Goal: Task Accomplishment & Management: Manage account settings

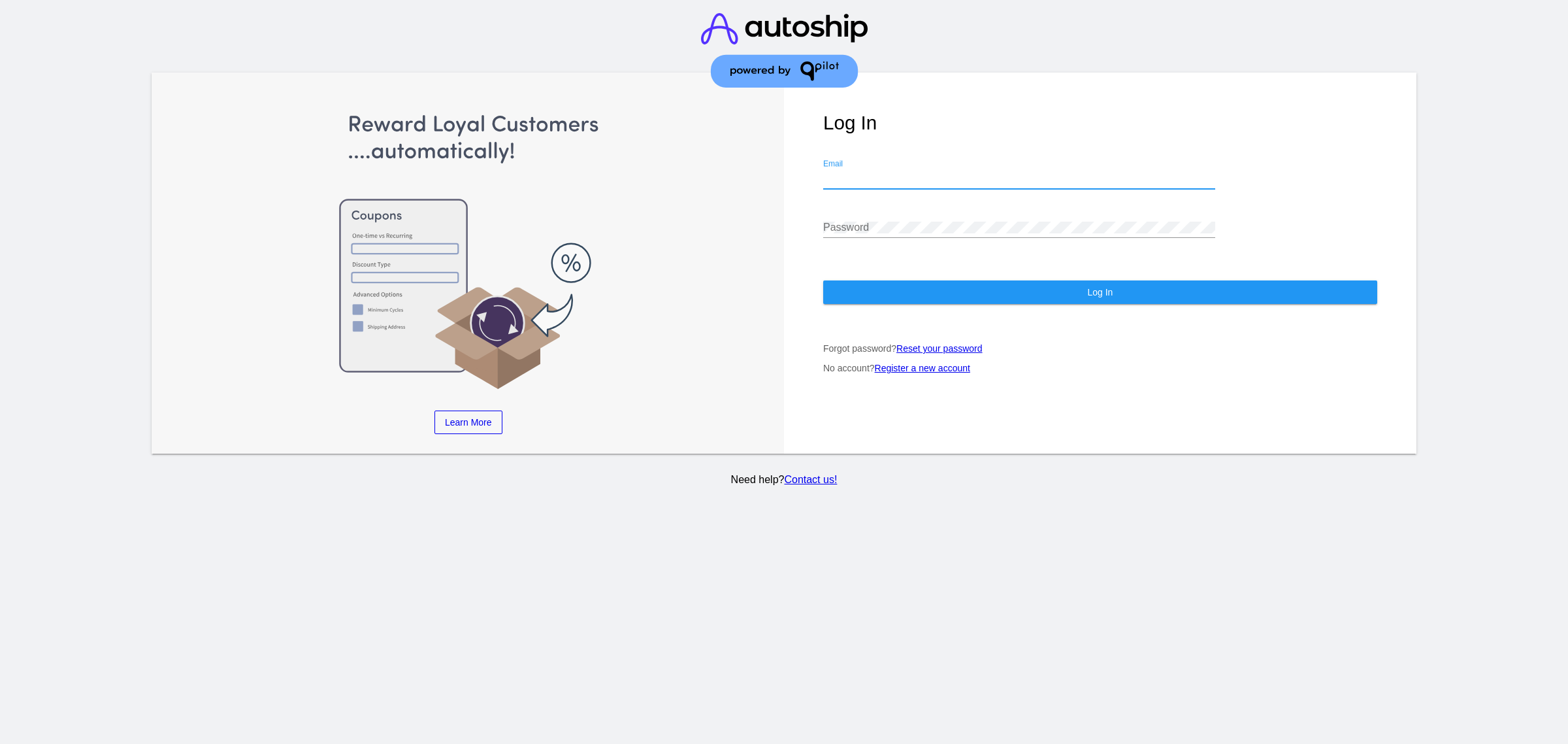
click at [934, 184] on input "Email" at bounding box center [1019, 178] width 392 height 12
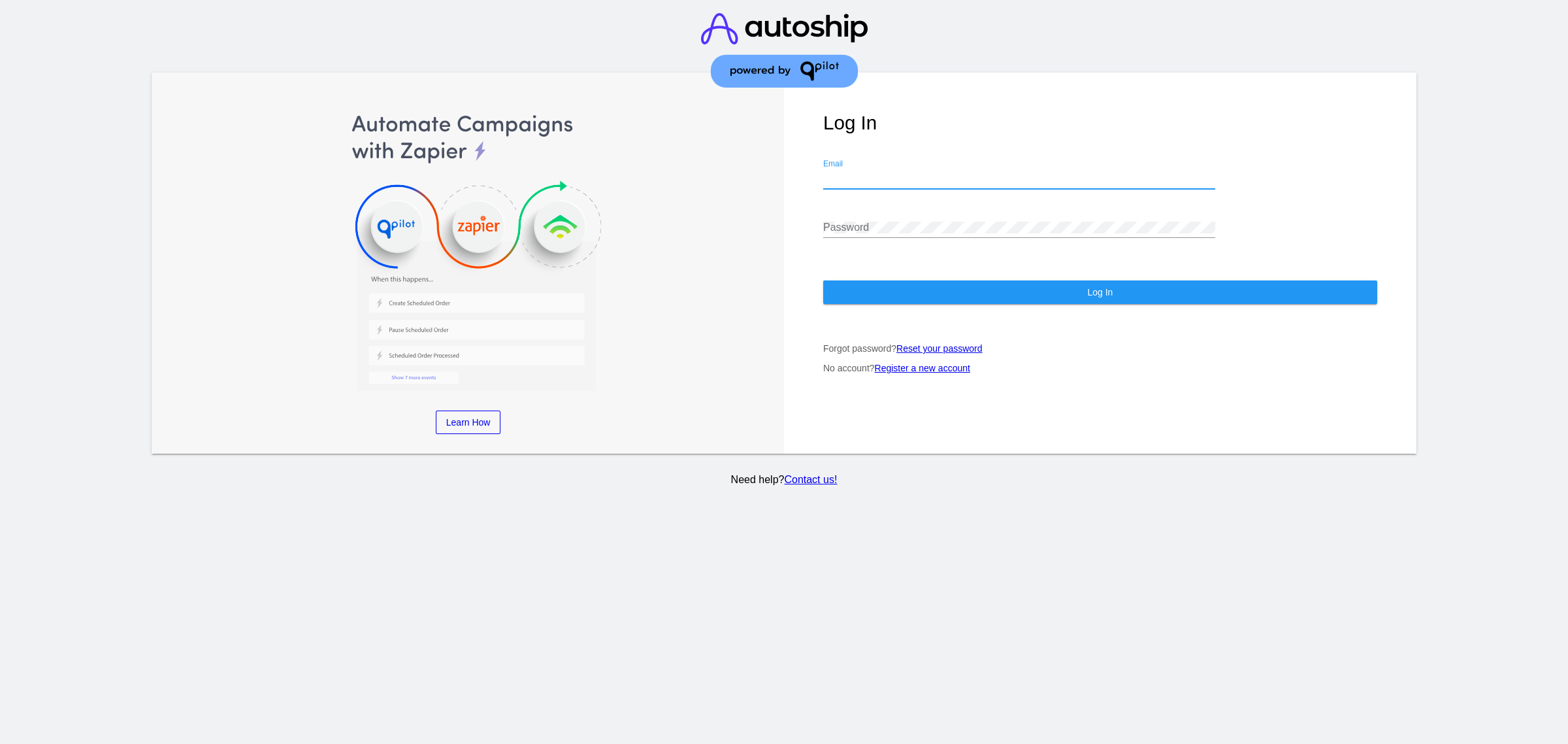
type input "[EMAIL_ADDRESS][DOMAIN_NAME]"
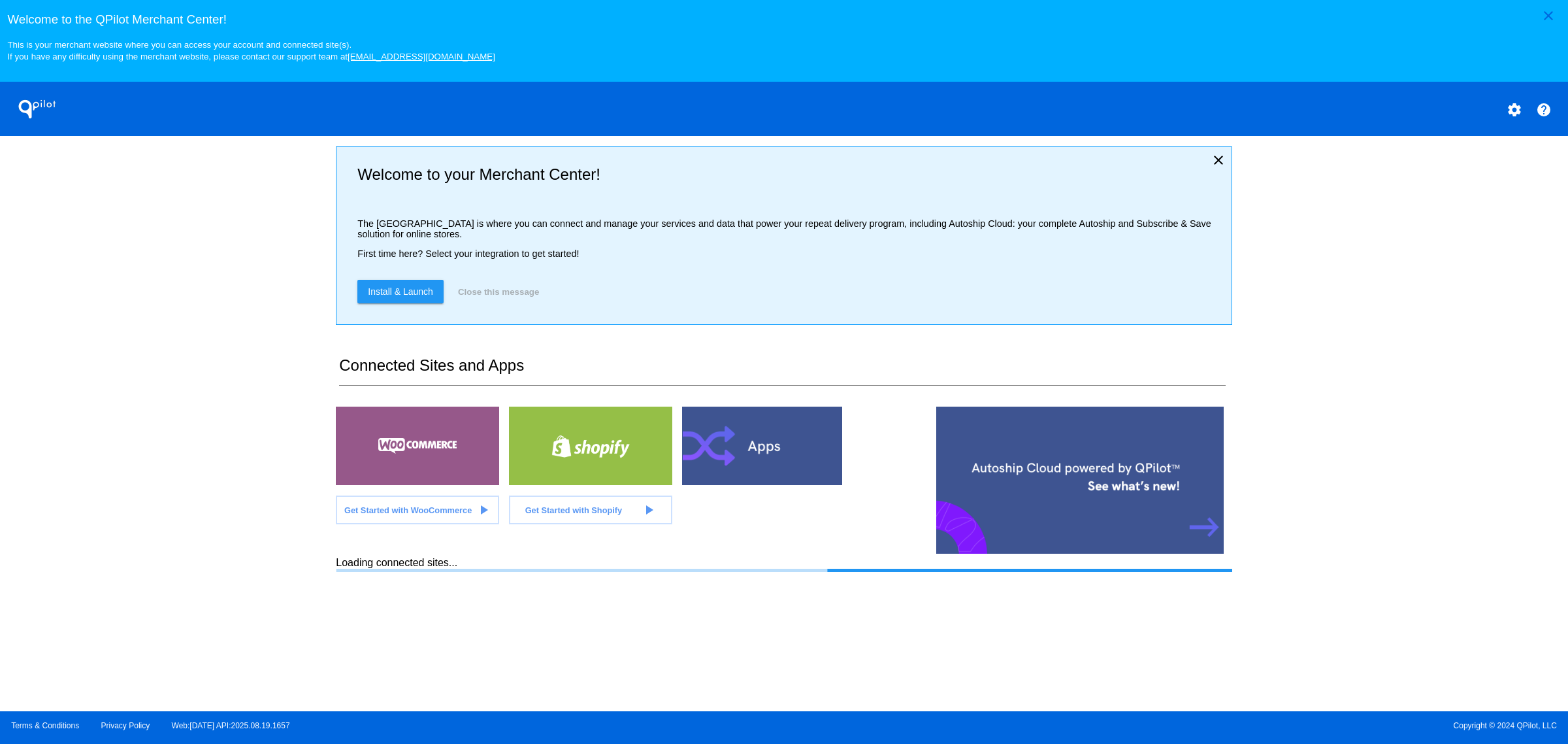
click at [1439, 392] on div "close Welcome to the [GEOGRAPHIC_DATA]! This is your merchant website where you…" at bounding box center [784, 355] width 1568 height 711
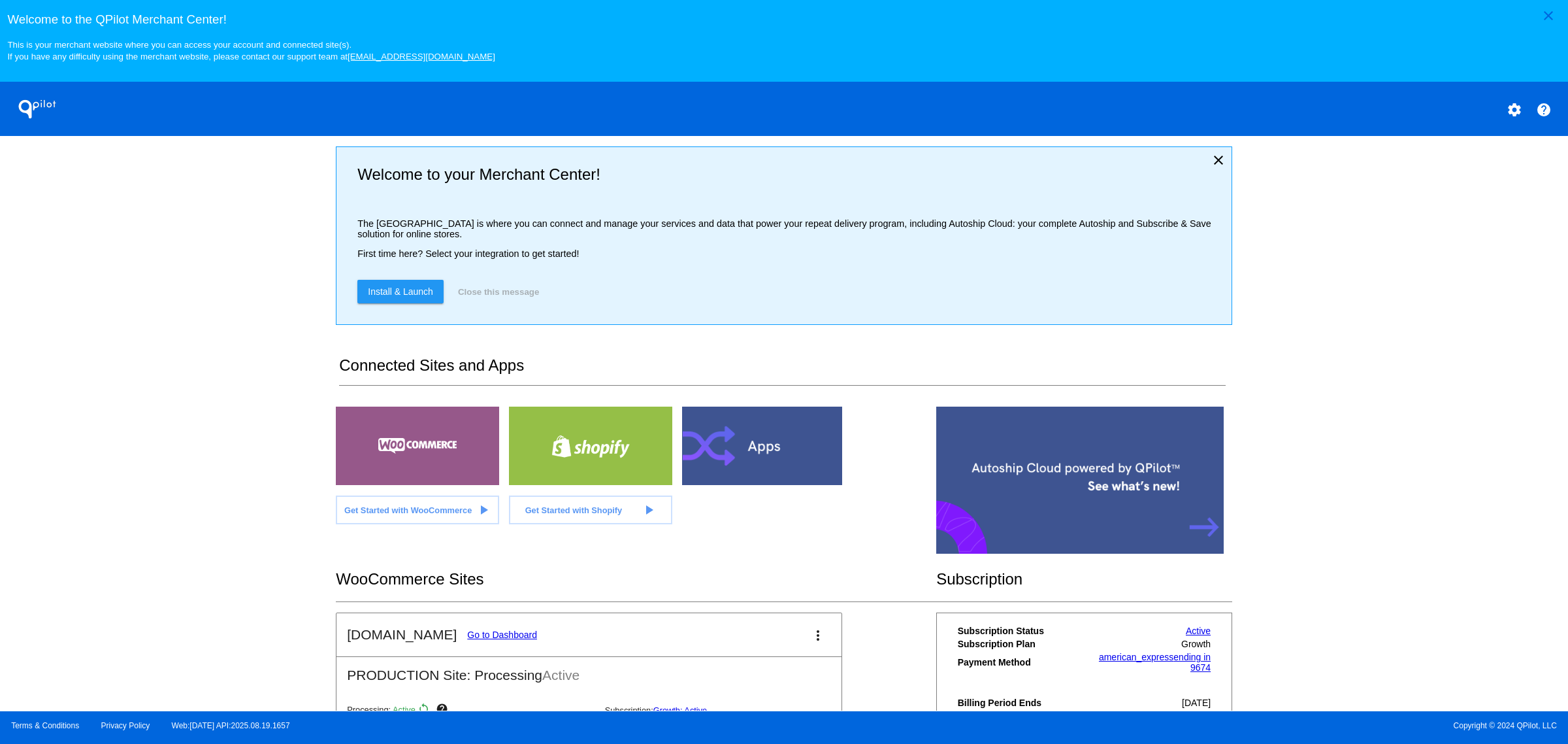
click at [491, 640] on link "Go to Dashboard" at bounding box center [502, 634] width 70 height 10
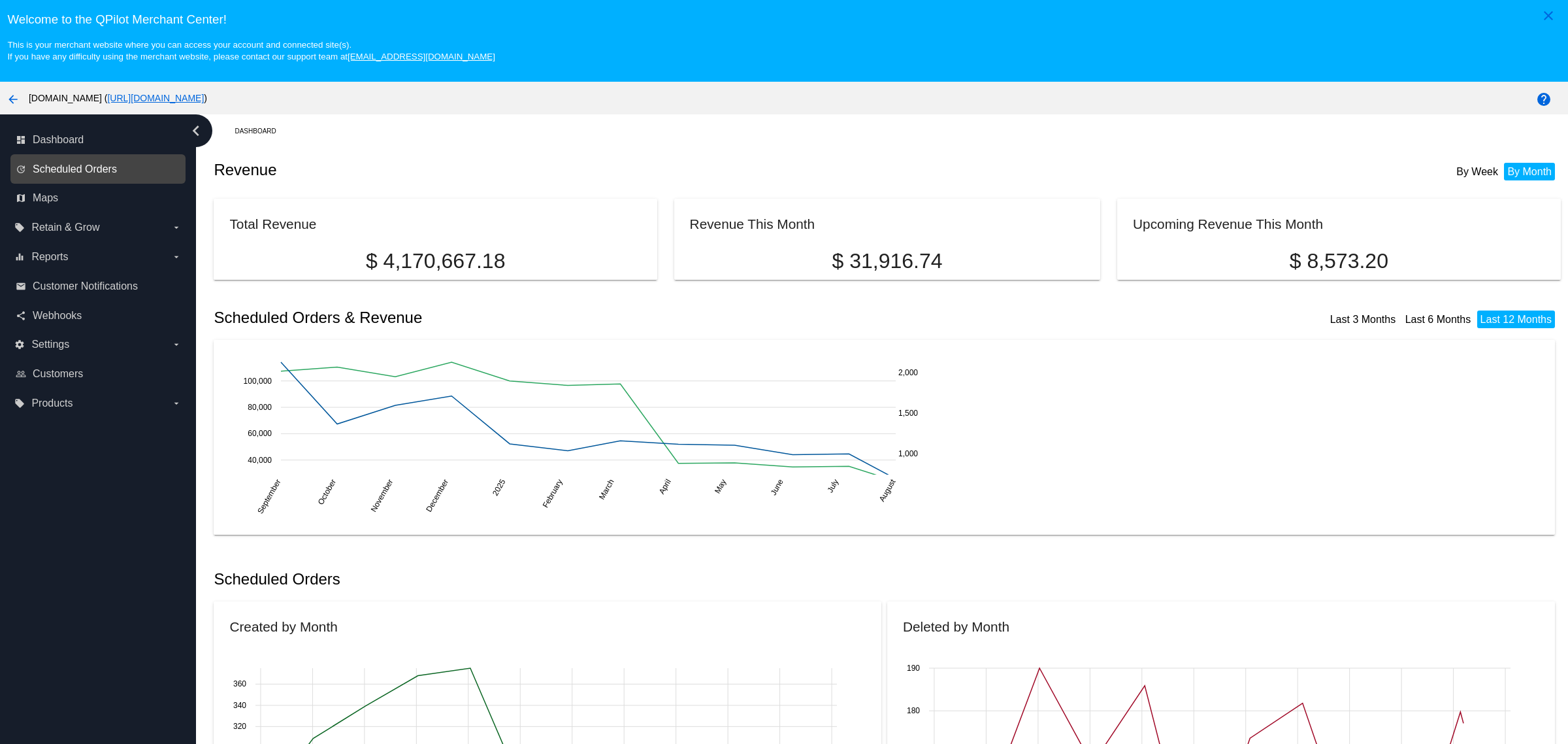
click at [96, 170] on span "Scheduled Orders" at bounding box center [74, 169] width 84 height 12
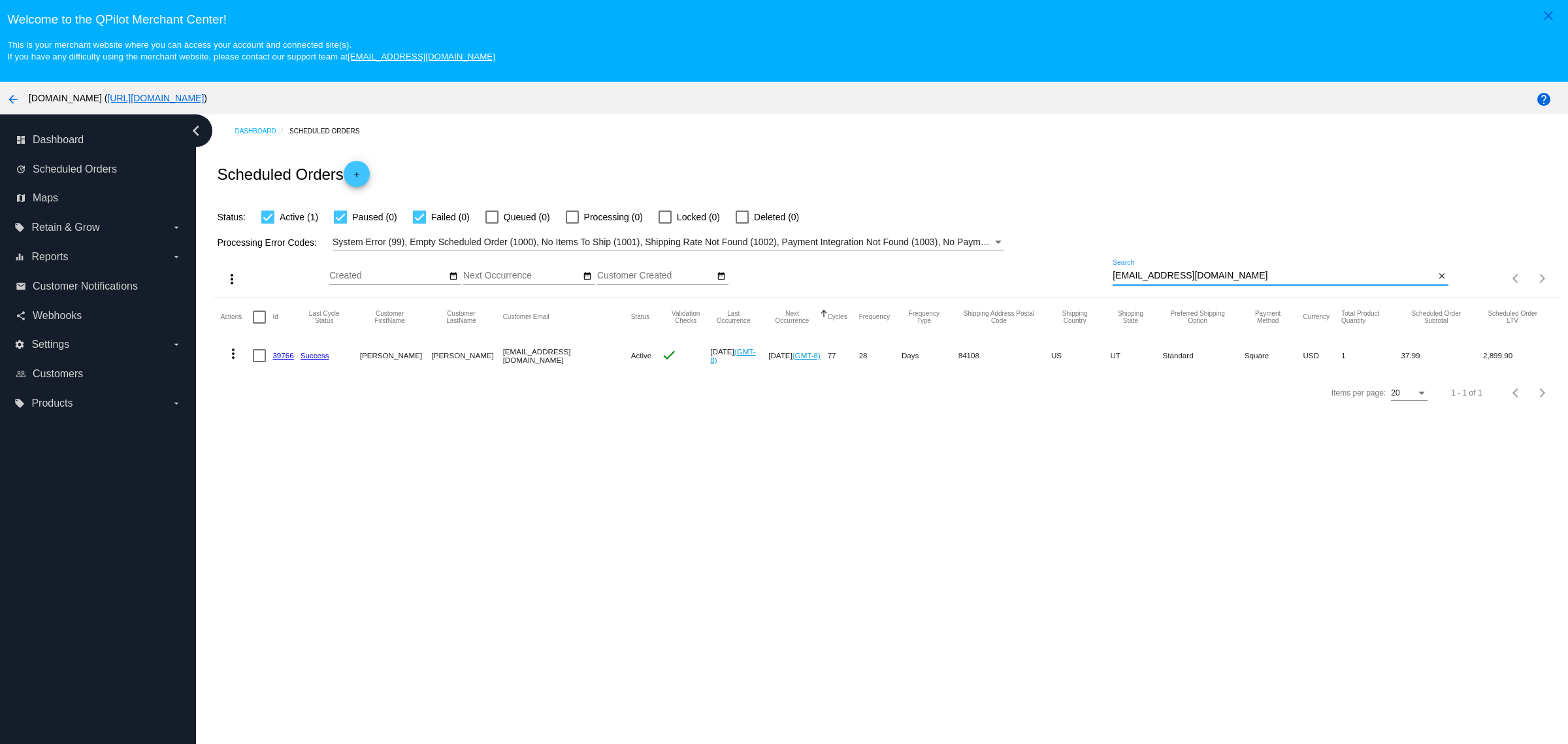
click at [1278, 281] on input "[EMAIL_ADDRESS][DOMAIN_NAME]" at bounding box center [1273, 276] width 322 height 10
paste input "[EMAIL_ADDRESS]"
type input "[EMAIL_ADDRESS][DOMAIN_NAME]"
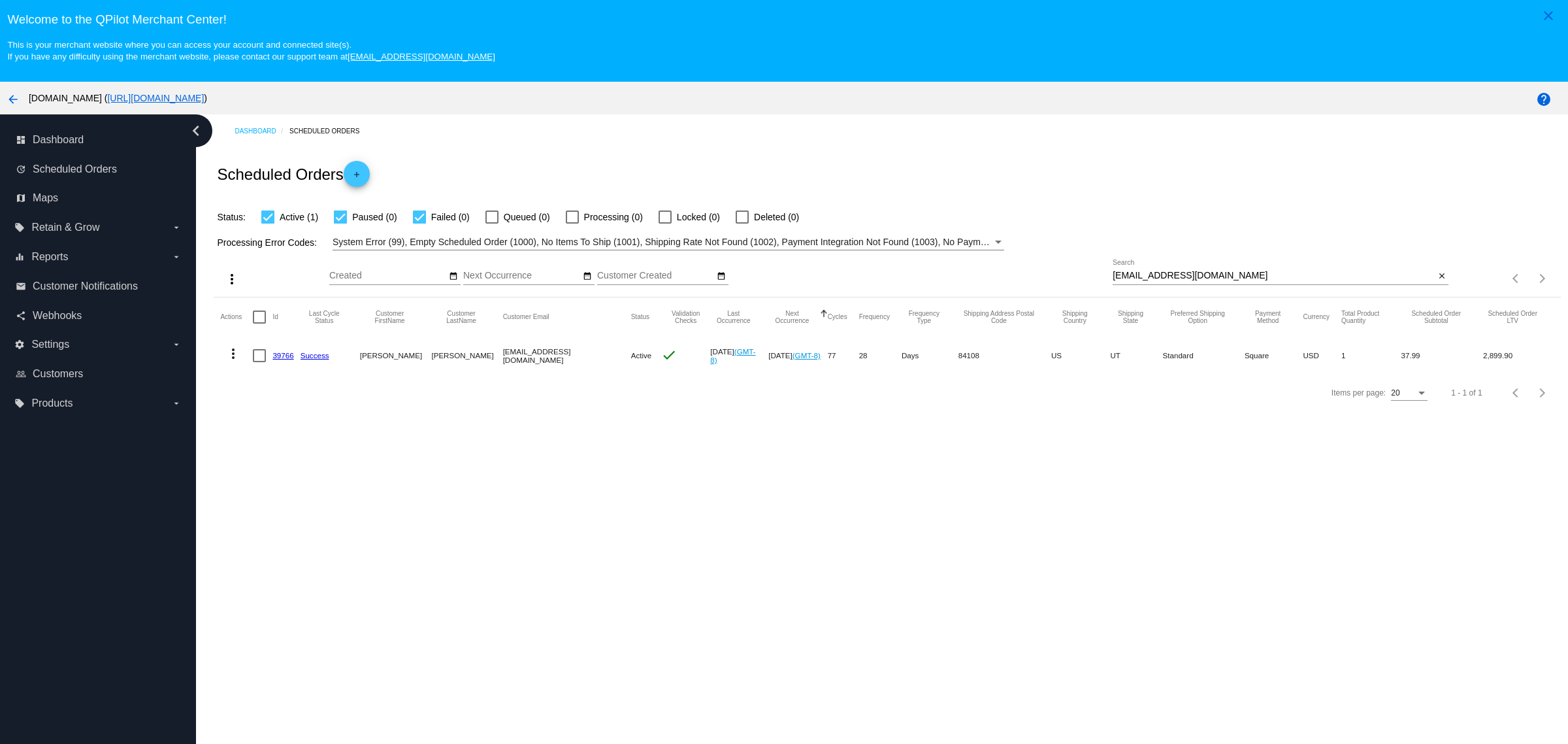
click at [1286, 251] on div "Processing Error Codes: System Error (99), Empty Scheduled Order (1000), No Ite…" at bounding box center [887, 237] width 1346 height 25
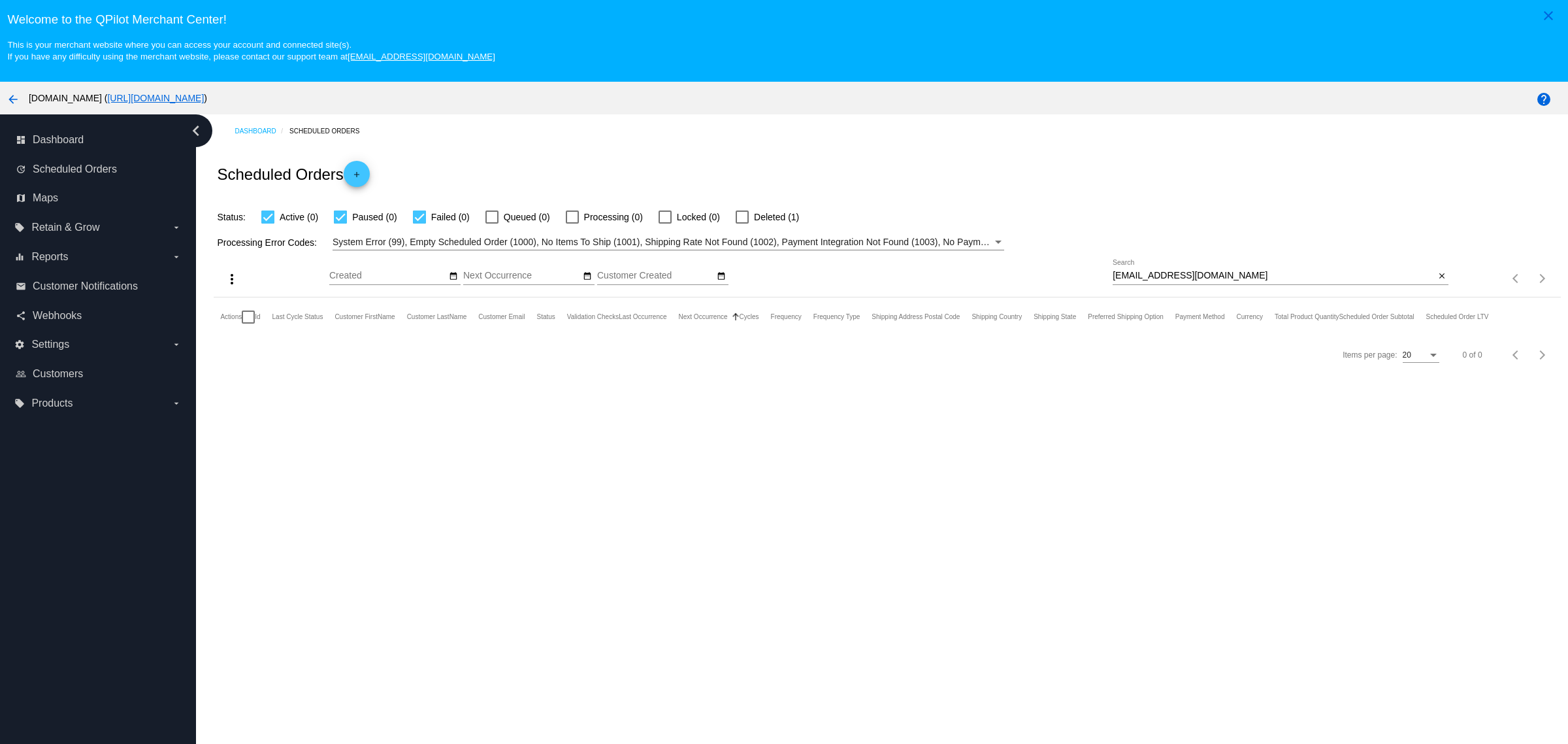
click at [772, 225] on span "Deleted (1)" at bounding box center [776, 217] width 45 height 16
click at [742, 224] on input "Deleted (1)" at bounding box center [741, 223] width 1 height 1
checkbox input "true"
